Goal: Find specific page/section: Find specific page/section

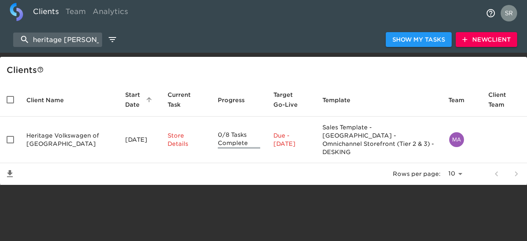
select select "10"
click at [19, 43] on input "heritage [PERSON_NAME]" at bounding box center [57, 40] width 89 height 14
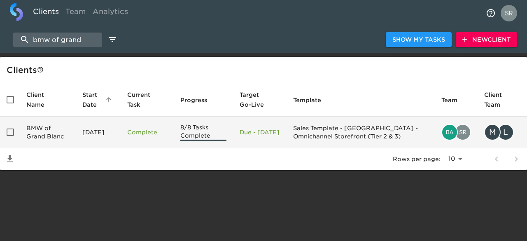
type input "bmw of grand"
click at [34, 134] on td "BMW of Grand Blanc" at bounding box center [48, 132] width 56 height 32
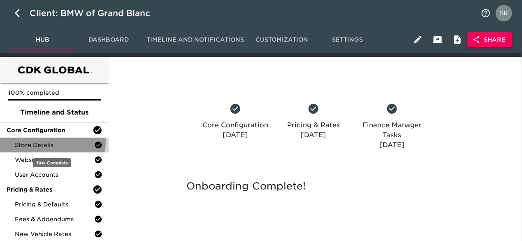
click at [46, 142] on span "Store Details" at bounding box center [54, 145] width 79 height 8
